Goal: Obtain resource: Obtain resource

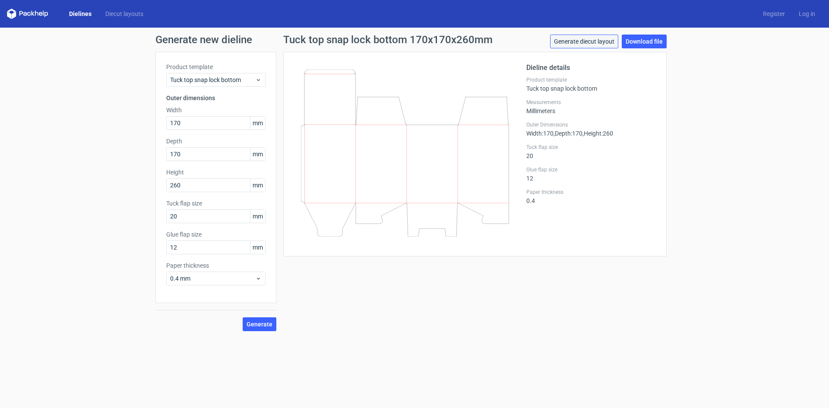
click at [585, 42] on link "Generate diecut layout" at bounding box center [584, 42] width 68 height 14
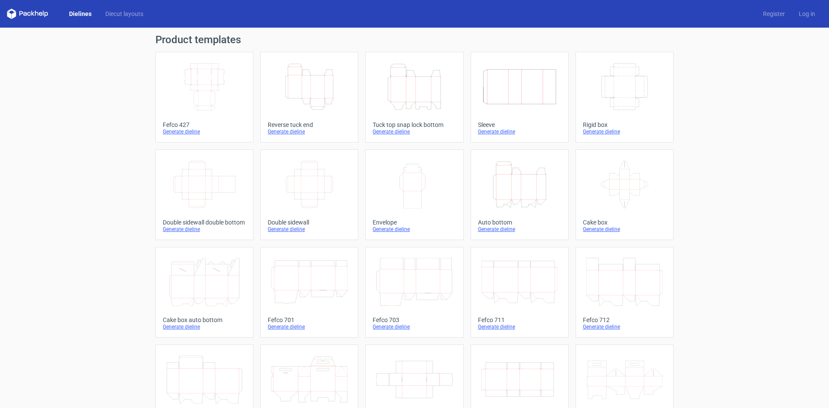
click at [395, 133] on div "Generate dieline" at bounding box center [413, 131] width 83 height 7
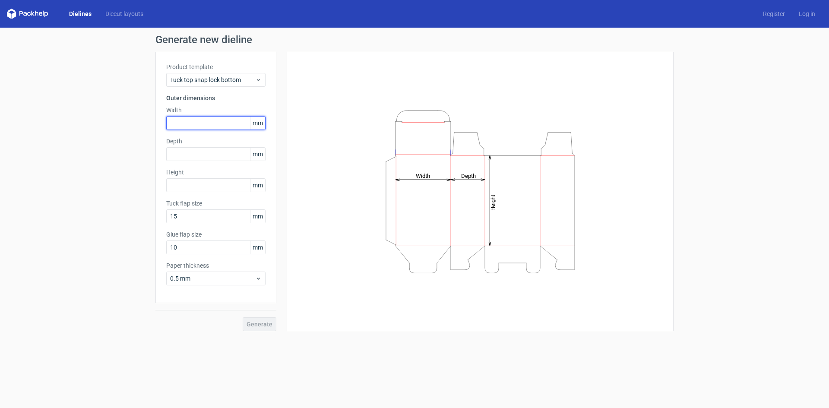
click at [225, 126] on input "text" at bounding box center [215, 123] width 99 height 14
type input "280"
type input "80"
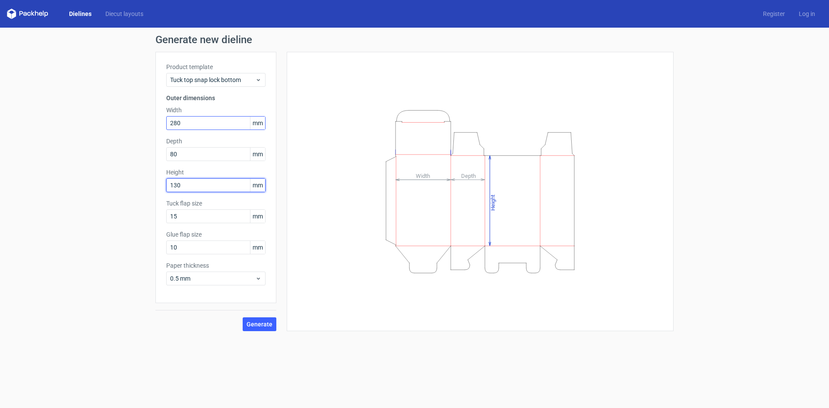
type input "130"
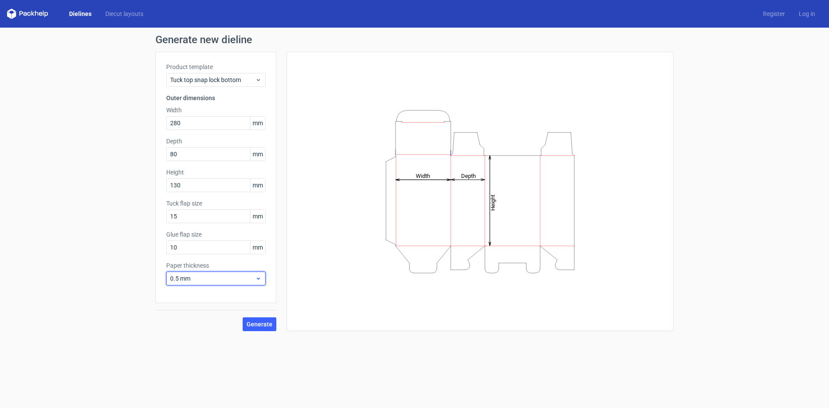
click at [203, 280] on span "0.5 mm" at bounding box center [212, 278] width 85 height 9
click at [195, 294] on div "0.4 mm" at bounding box center [216, 297] width 92 height 14
click at [260, 324] on span "Generate" at bounding box center [259, 324] width 26 height 6
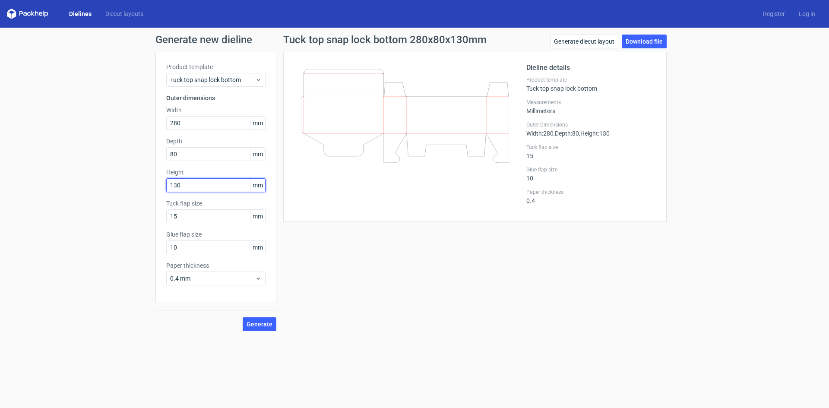
drag, startPoint x: 199, startPoint y: 183, endPoint x: 166, endPoint y: 183, distance: 33.2
click at [166, 183] on input "130" at bounding box center [215, 185] width 99 height 14
drag, startPoint x: 184, startPoint y: 154, endPoint x: 166, endPoint y: 155, distance: 17.7
click at [166, 155] on input "80" at bounding box center [215, 154] width 99 height 14
type input "130"
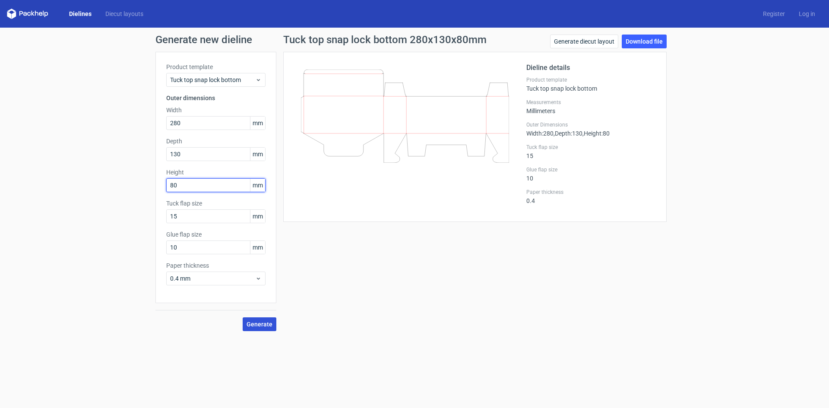
type input "80"
click at [254, 321] on span "Generate" at bounding box center [259, 324] width 26 height 6
click at [643, 42] on link "Download file" at bounding box center [643, 42] width 45 height 14
